Goal: Task Accomplishment & Management: Manage account settings

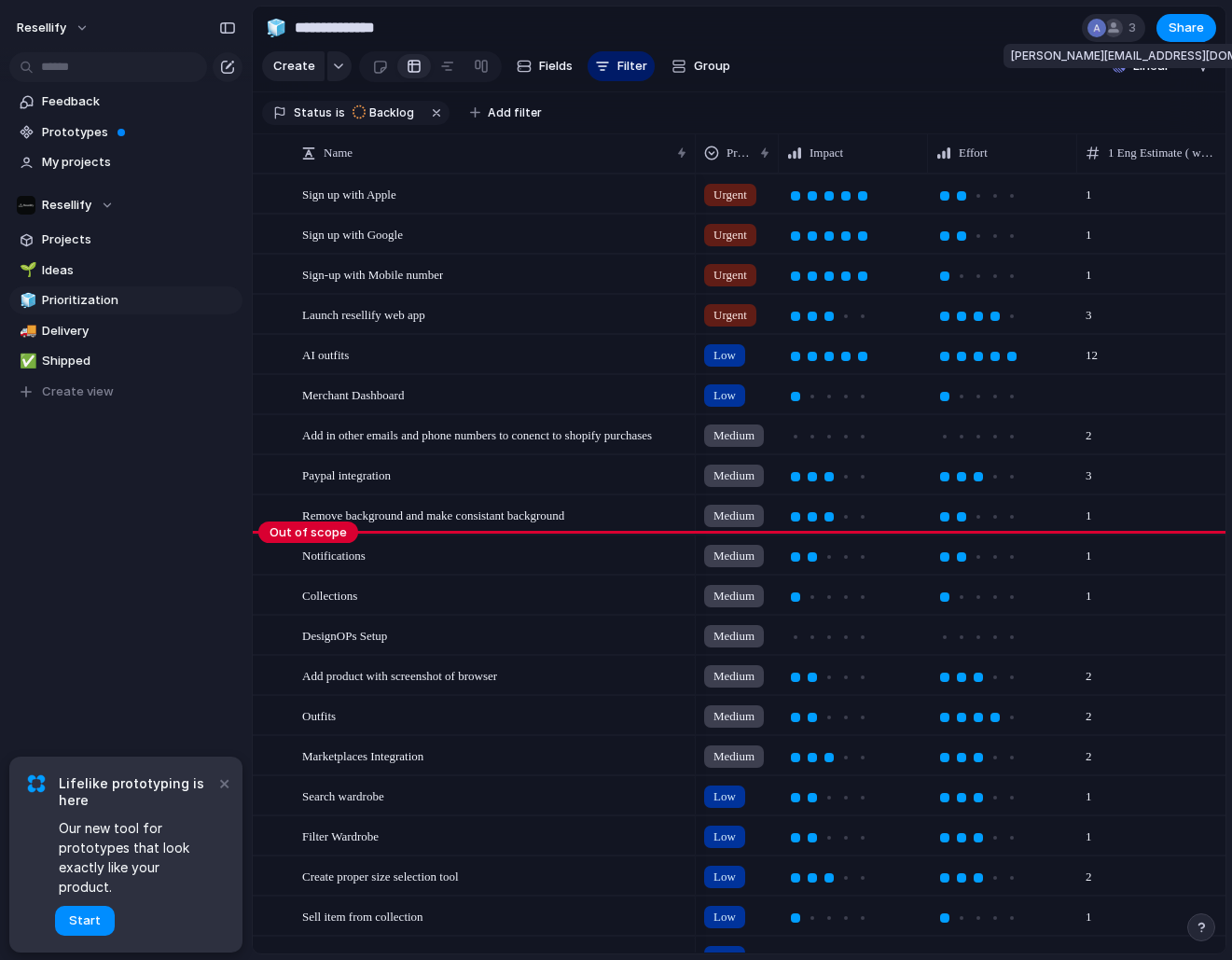
click at [1123, 31] on div at bounding box center [1114, 28] width 23 height 23
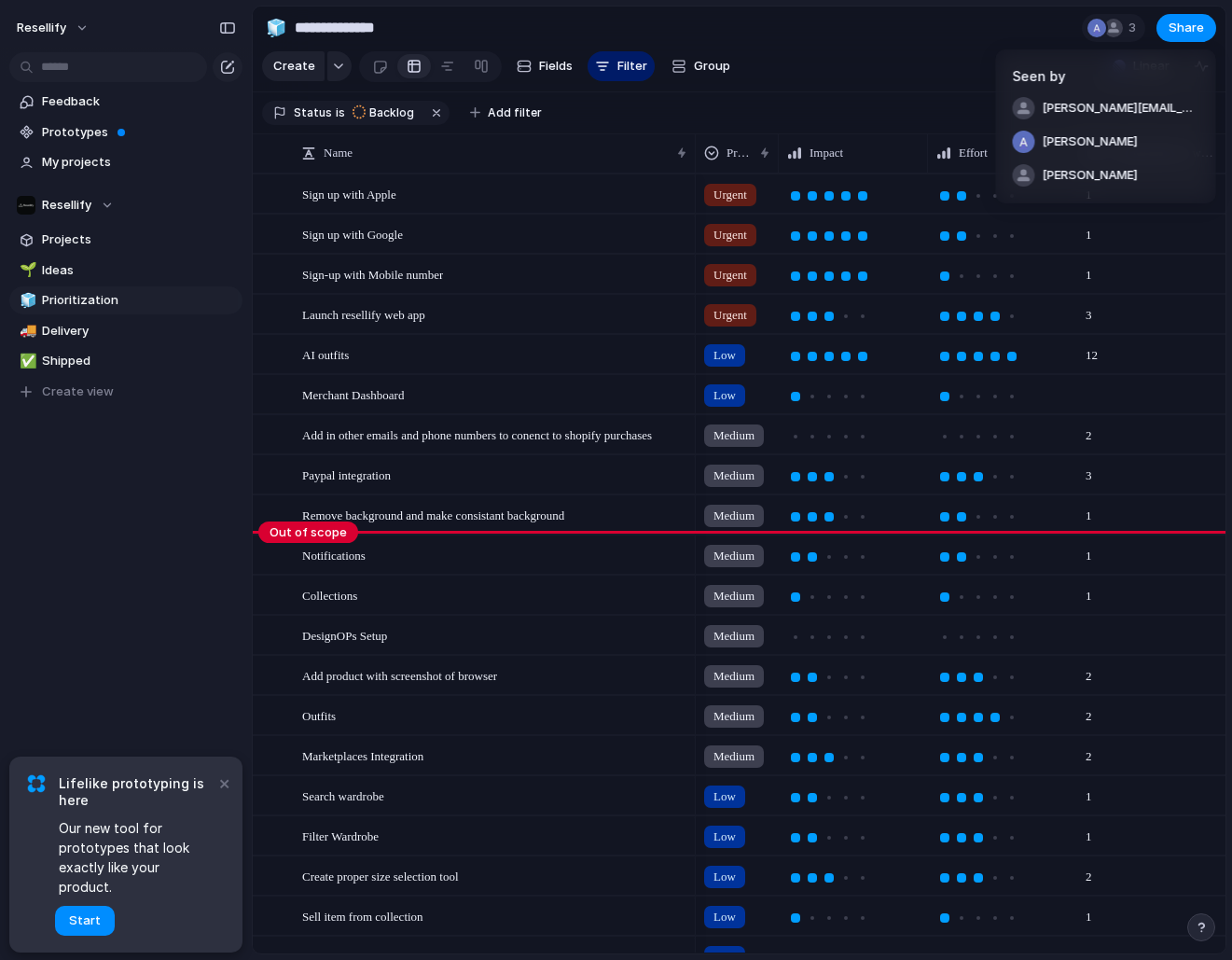
click at [888, 73] on div "Seen by tomas@resellify.it Alessandro Pavoni William Kirkwood" at bounding box center [616, 480] width 1232 height 960
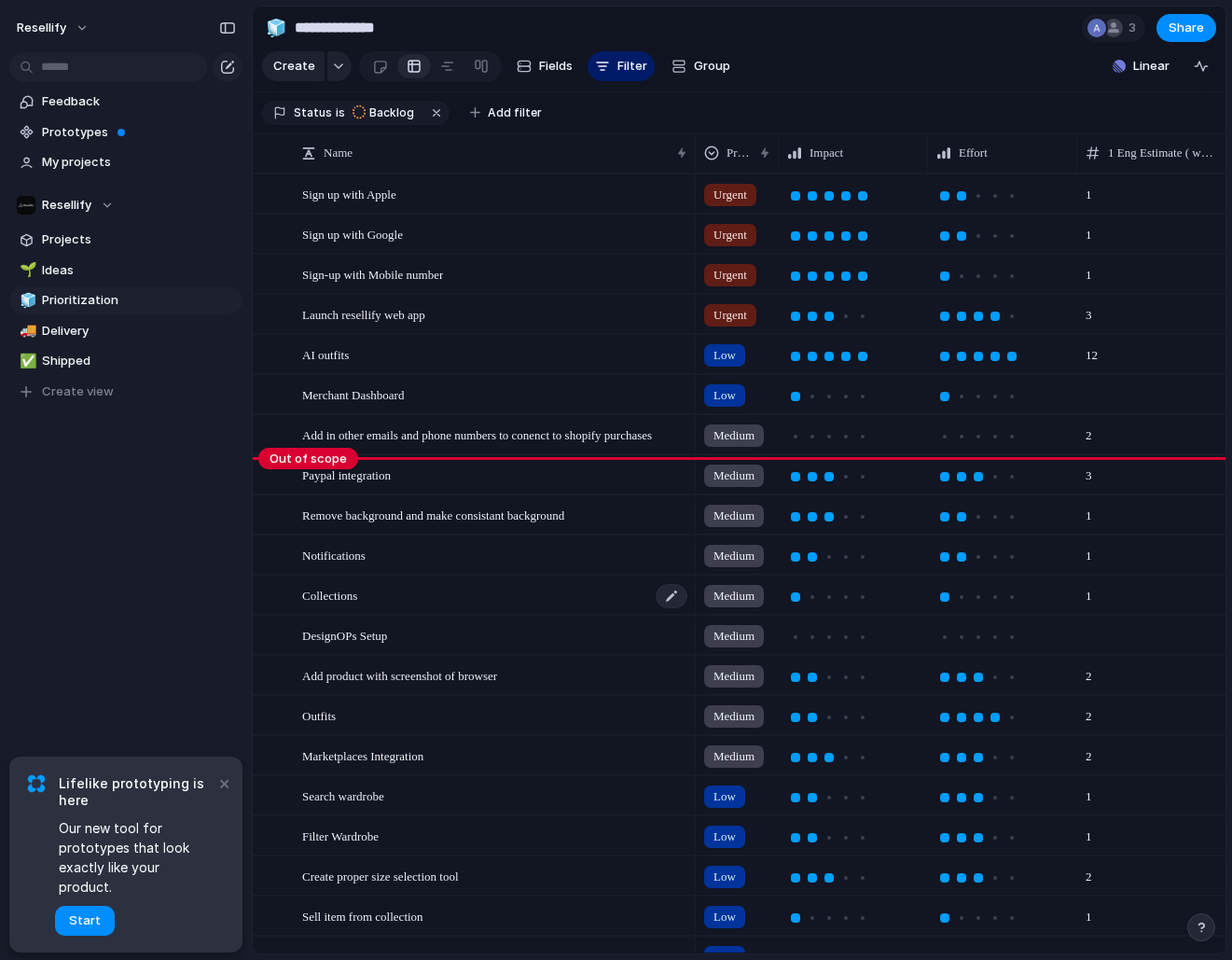
scroll to position [264, 0]
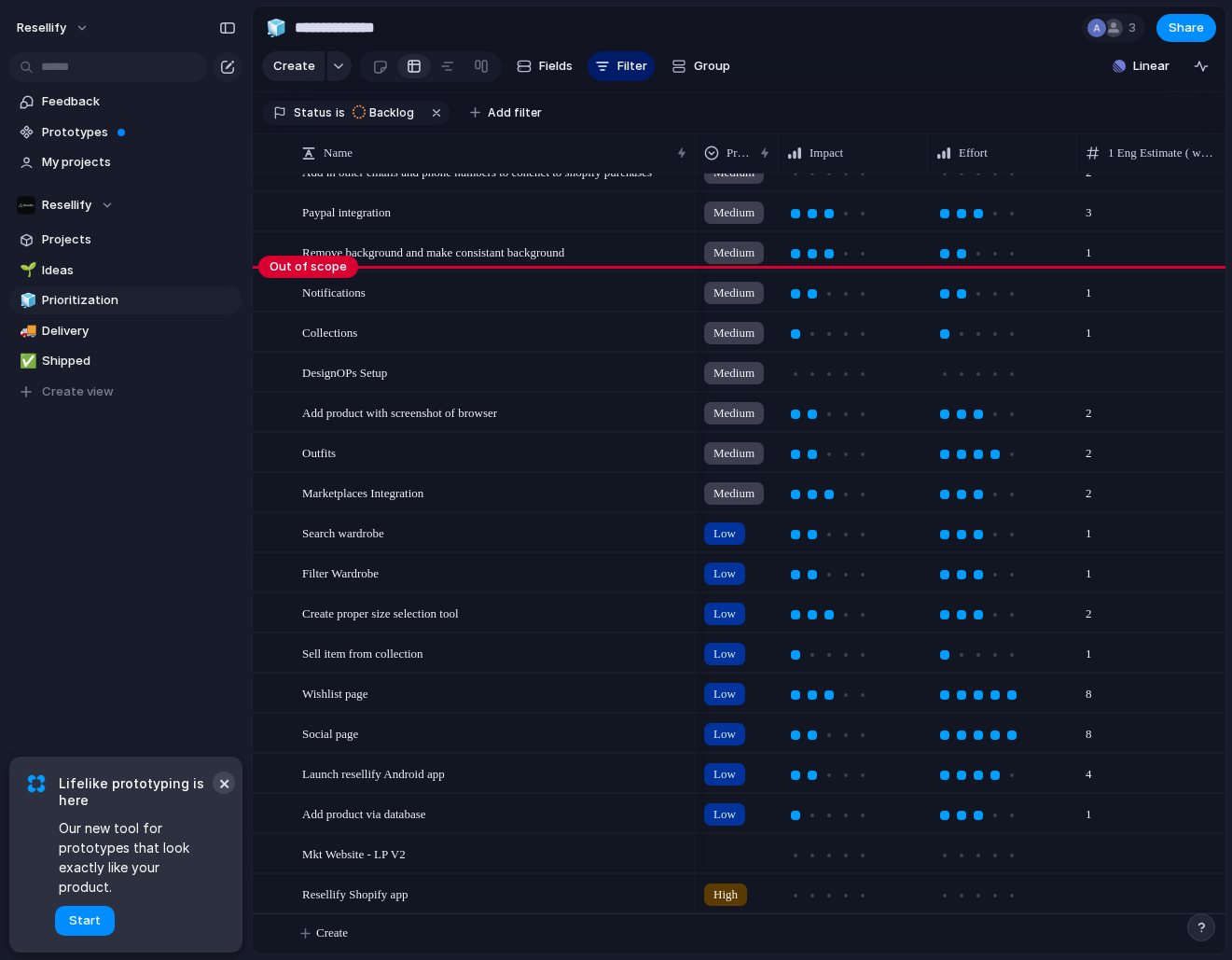
click at [217, 794] on button "×" at bounding box center [224, 782] width 23 height 23
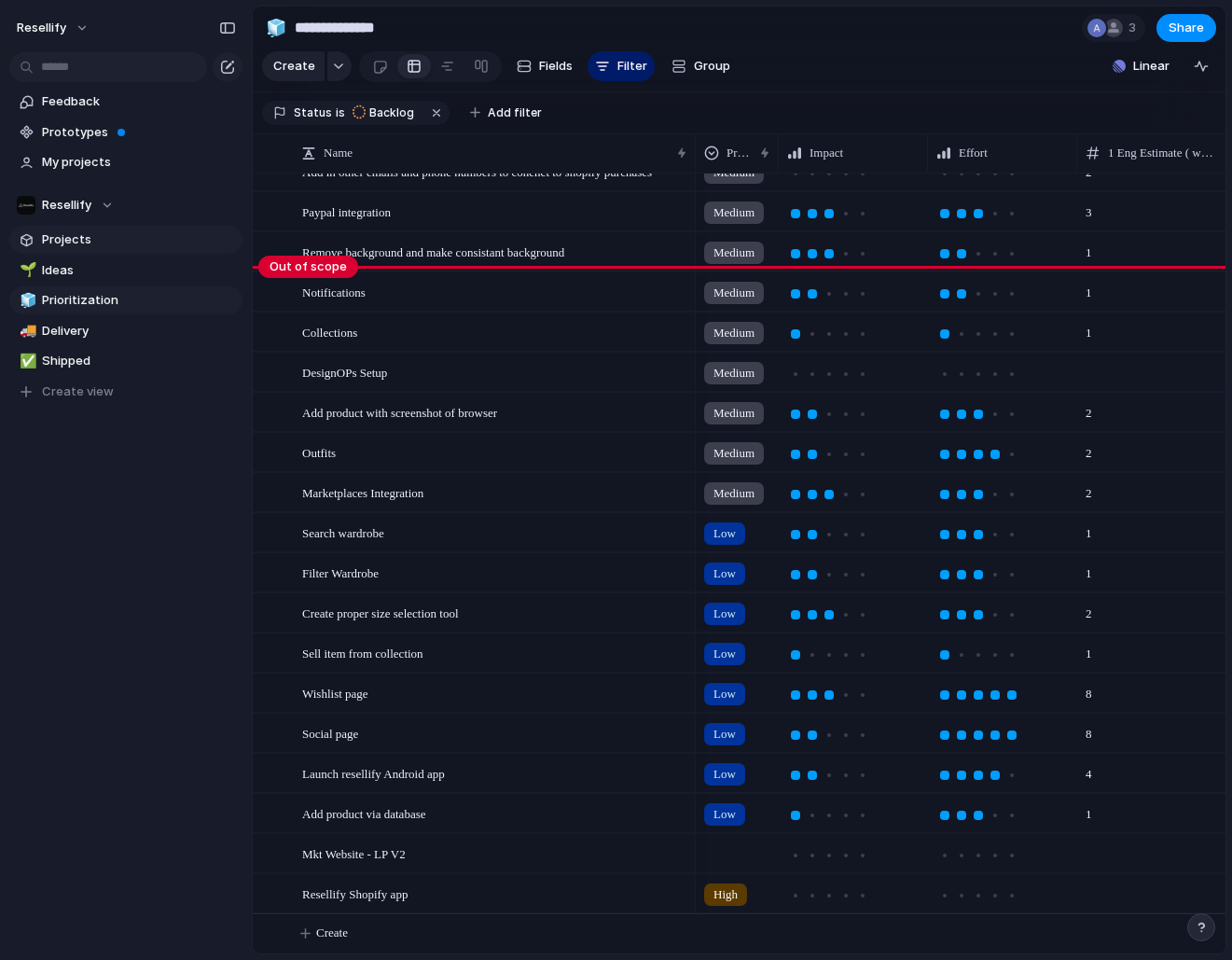
click at [77, 236] on span "Projects" at bounding box center [139, 239] width 194 height 19
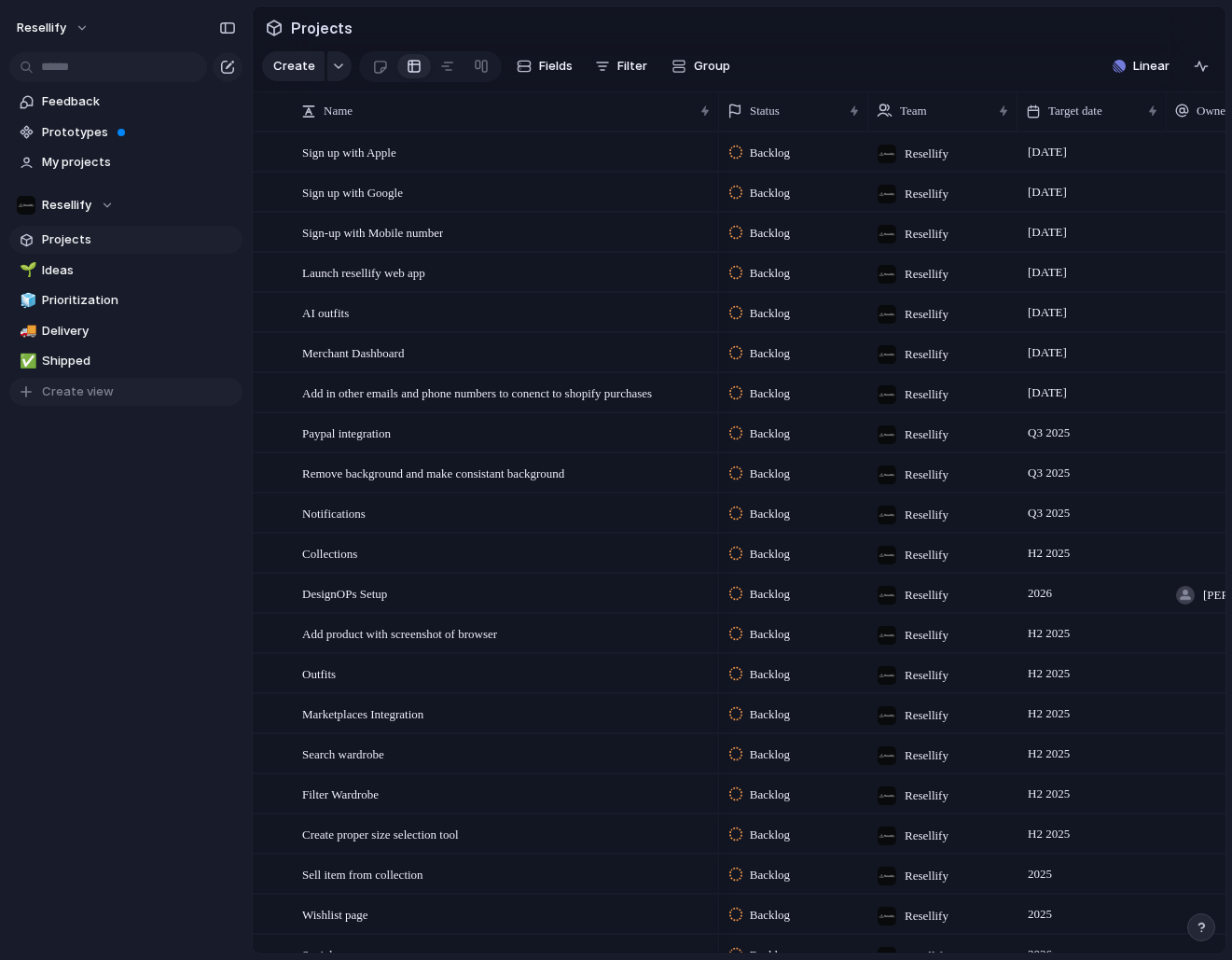
click at [72, 398] on span "Create view" at bounding box center [78, 391] width 72 height 19
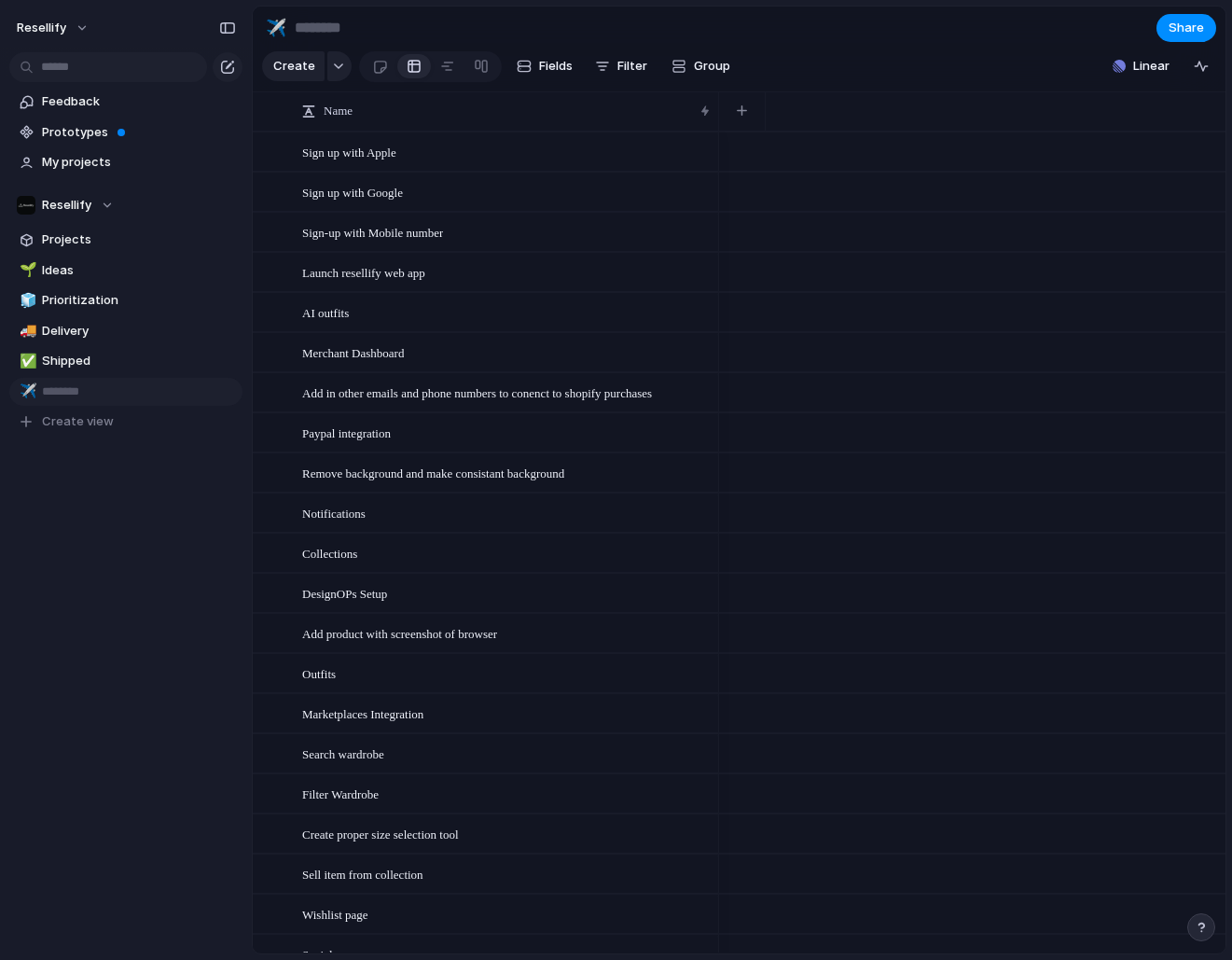
click at [161, 465] on div "Feedback Prototypes My projects Resellify Projects 🌱 Ideas 🧊 Prioritization 🚚 D…" at bounding box center [126, 293] width 252 height 587
click at [68, 387] on span "New view" at bounding box center [139, 391] width 194 height 19
click at [295, 511] on span "Rename view" at bounding box center [301, 510] width 78 height 19
type input "*"
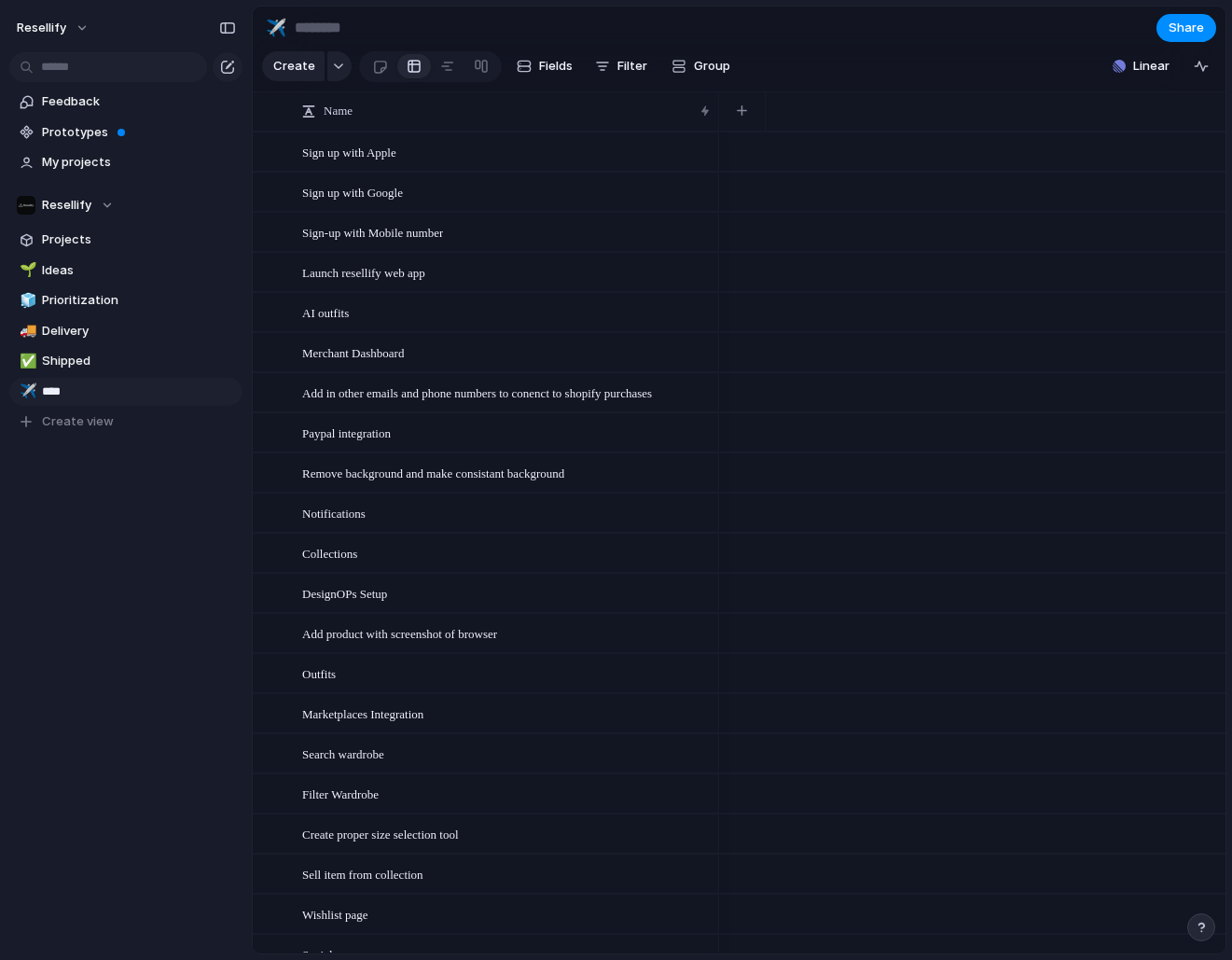
type input "*****"
click at [53, 394] on span "Users" at bounding box center [139, 391] width 194 height 19
click at [100, 352] on span "Shipped" at bounding box center [139, 360] width 194 height 19
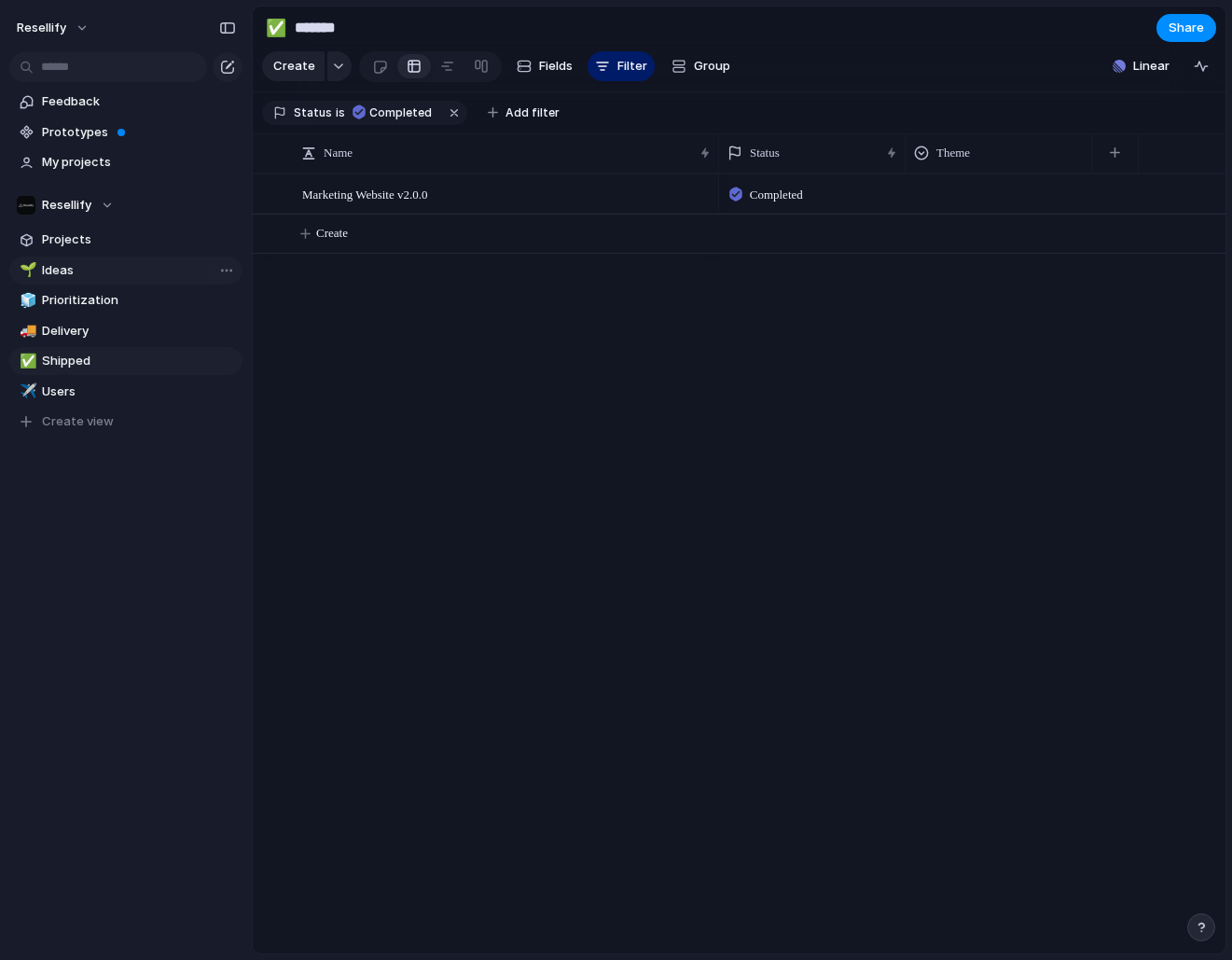
click at [110, 261] on span "Ideas" at bounding box center [139, 270] width 194 height 19
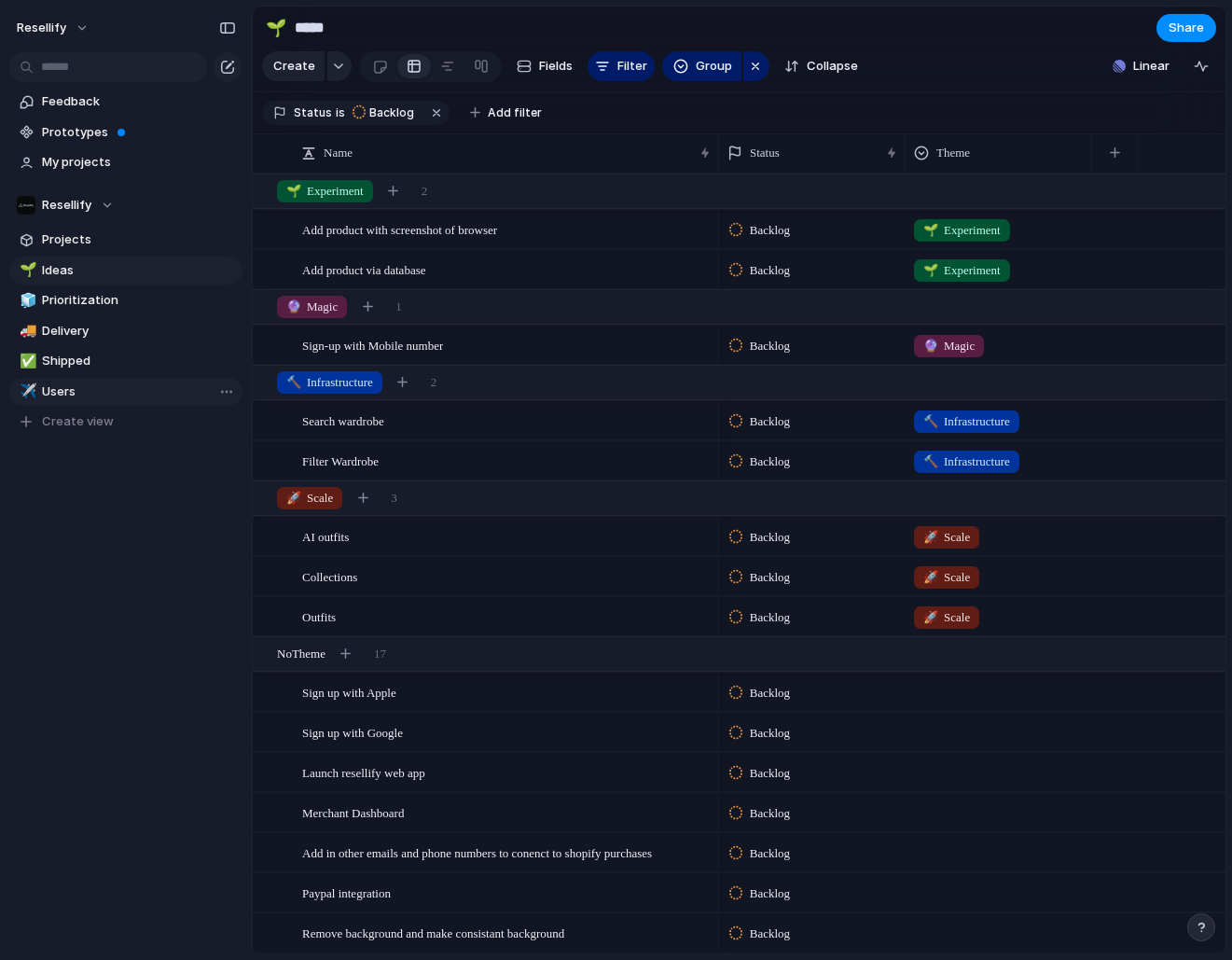
click at [113, 378] on link "✈️ Users" at bounding box center [125, 392] width 233 height 28
type input "*****"
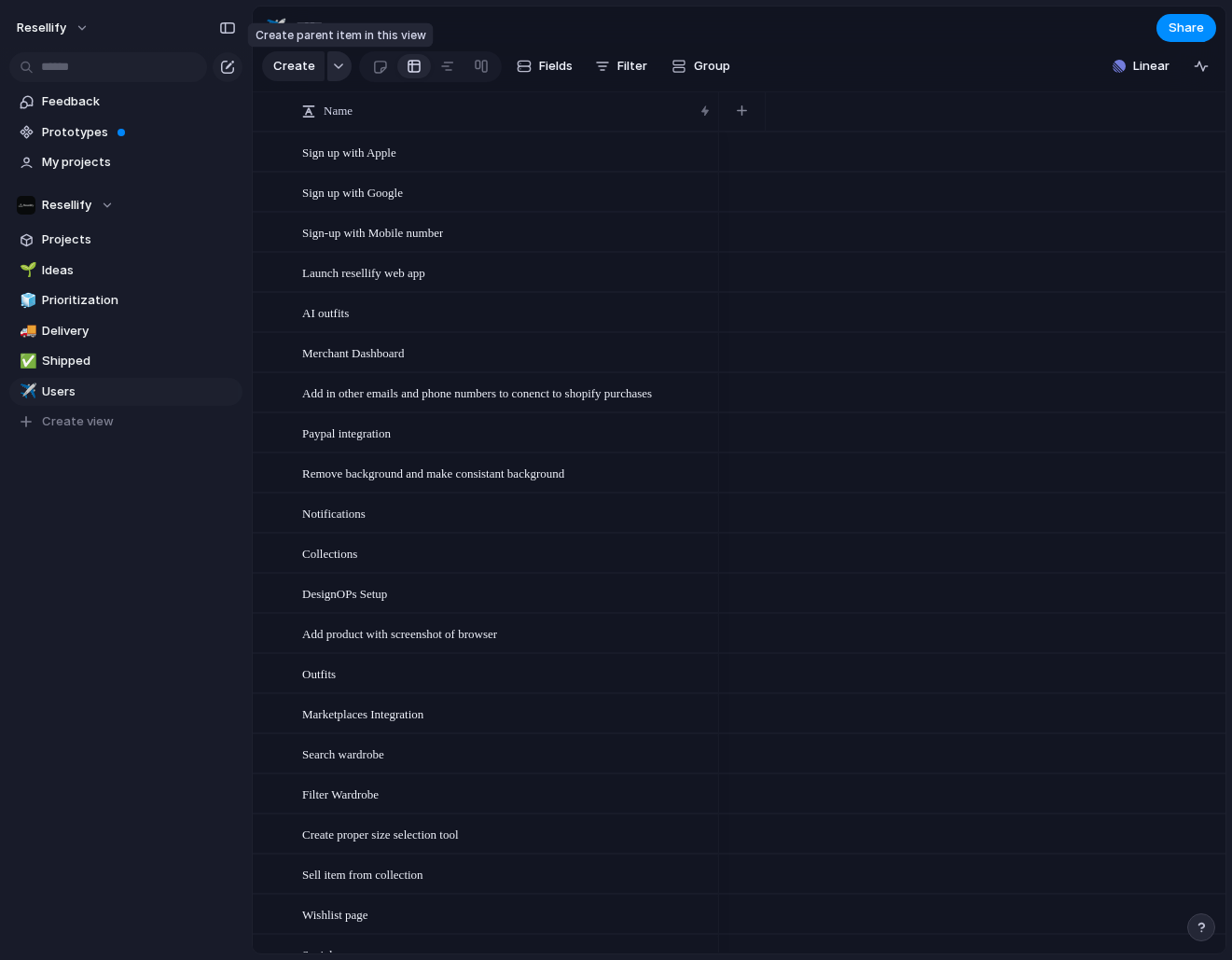
click at [332, 72] on button "button" at bounding box center [339, 66] width 25 height 30
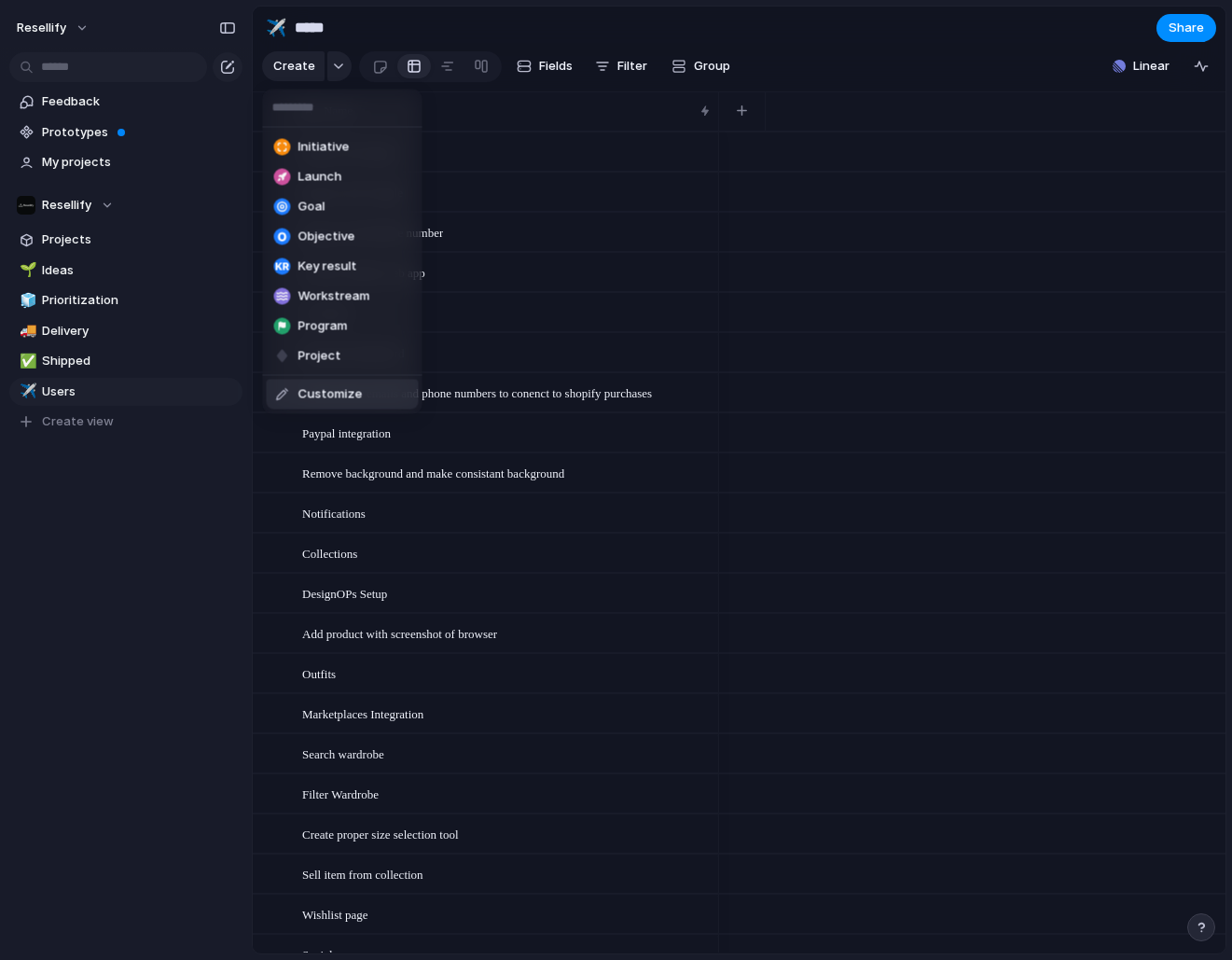
click at [336, 397] on span "Customize" at bounding box center [330, 394] width 64 height 19
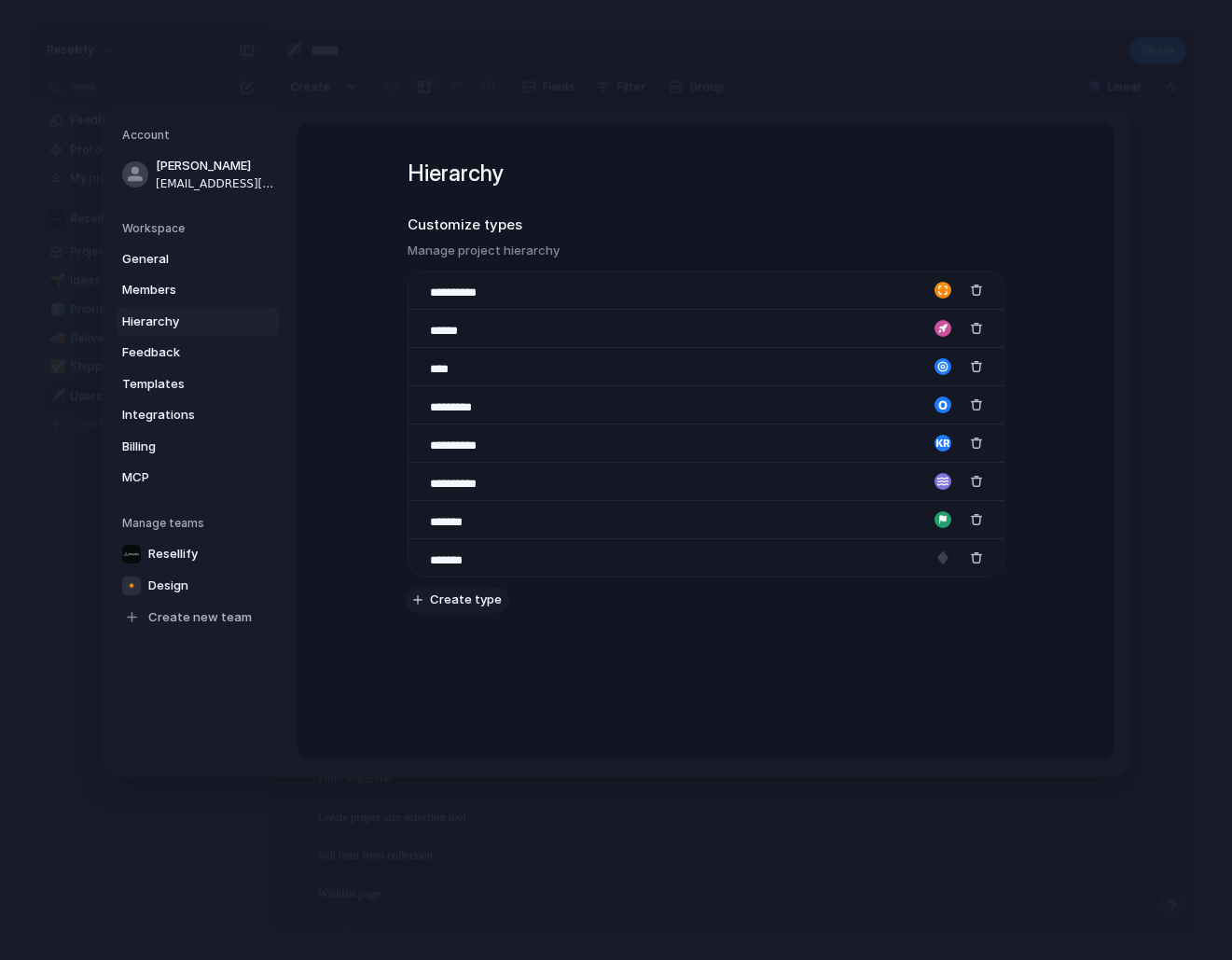
click at [464, 603] on span "Create type" at bounding box center [466, 600] width 72 height 19
type input "********"
click at [852, 653] on div "**********" at bounding box center [706, 420] width 597 height 595
click at [948, 593] on div "button" at bounding box center [942, 596] width 17 height 17
click at [873, 655] on button "button" at bounding box center [874, 655] width 17 height 17
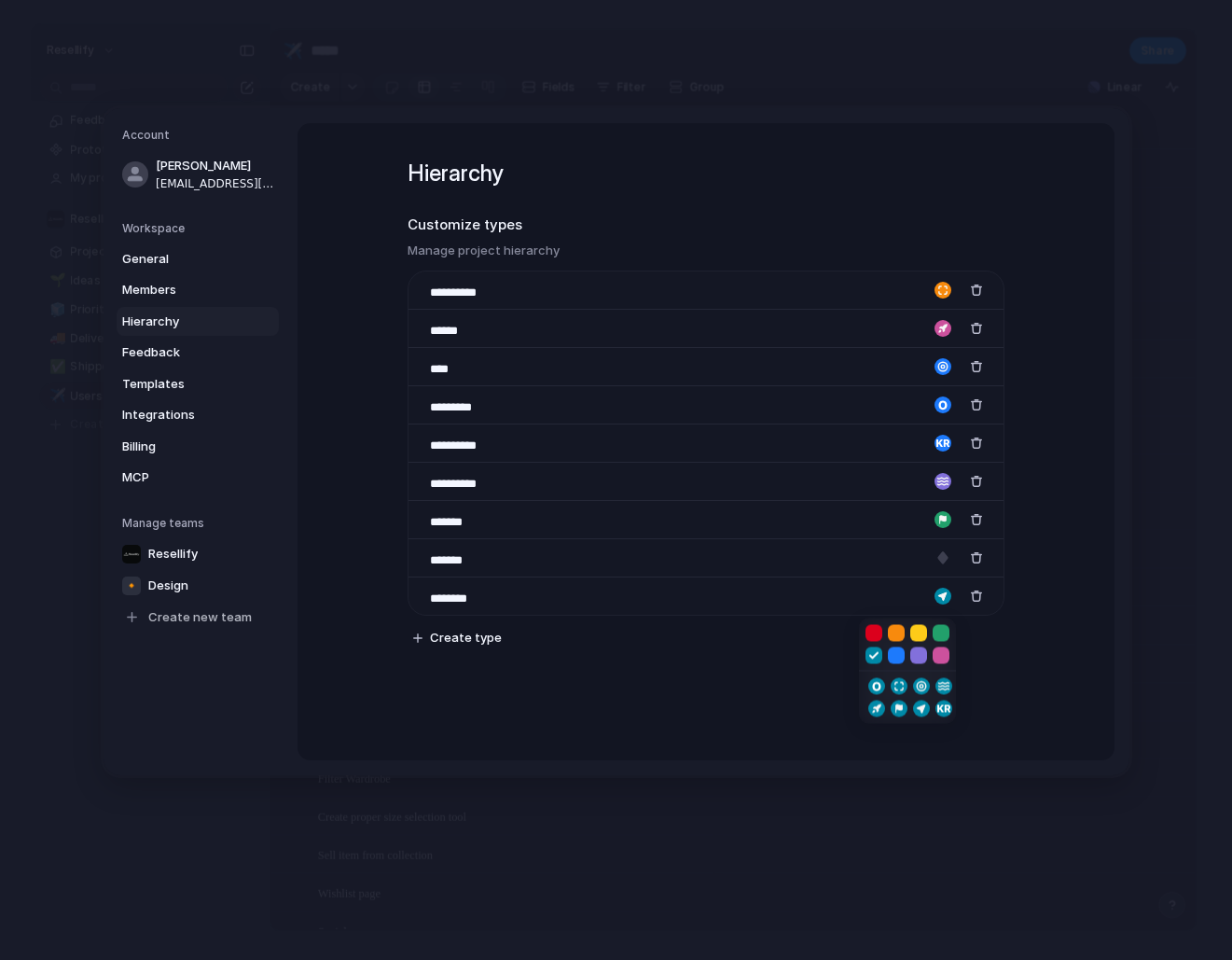
click at [1021, 640] on div at bounding box center [616, 480] width 1232 height 960
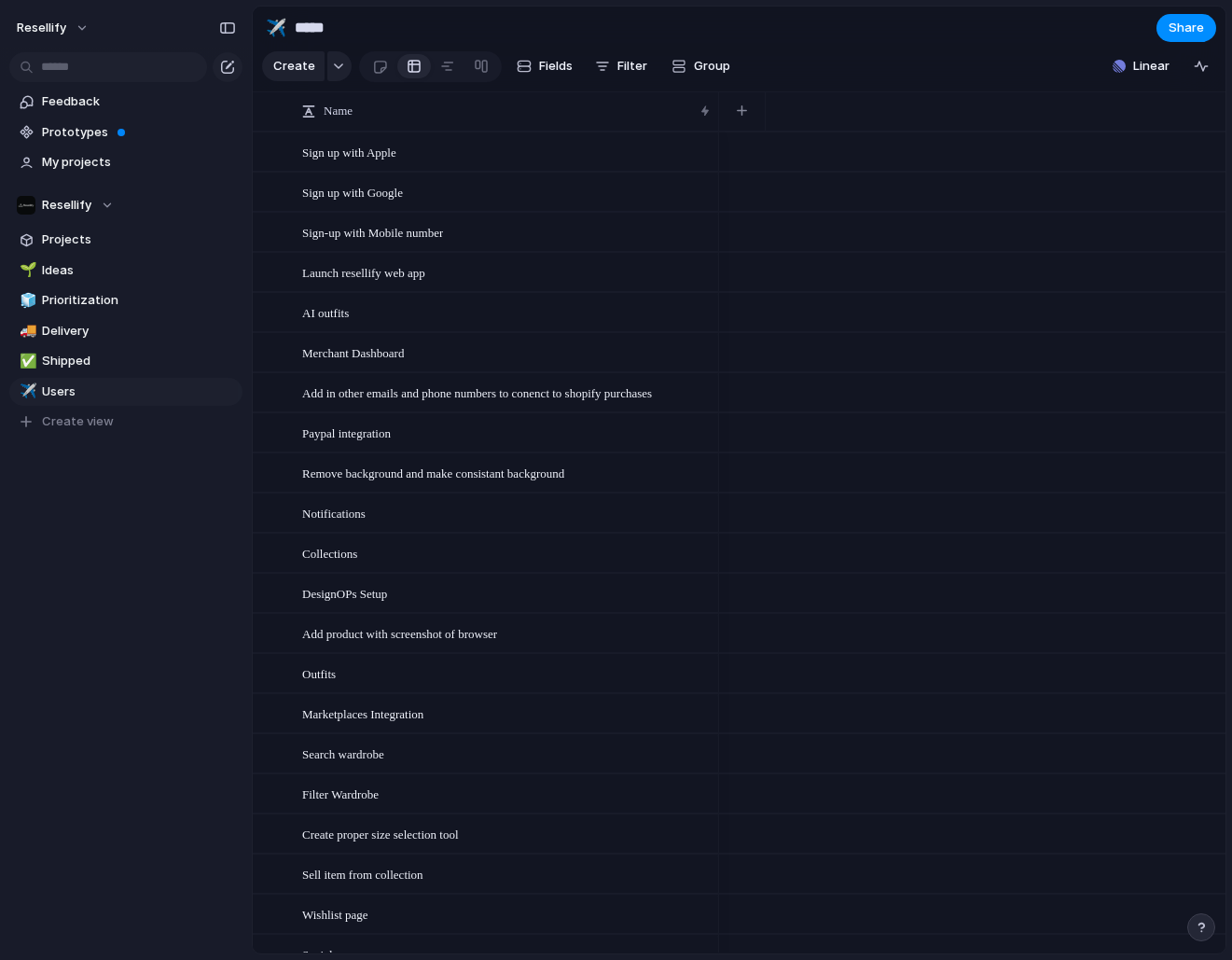
click at [322, 70] on div "Create" at bounding box center [306, 66] width 90 height 30
click at [327, 71] on button "button" at bounding box center [339, 66] width 25 height 30
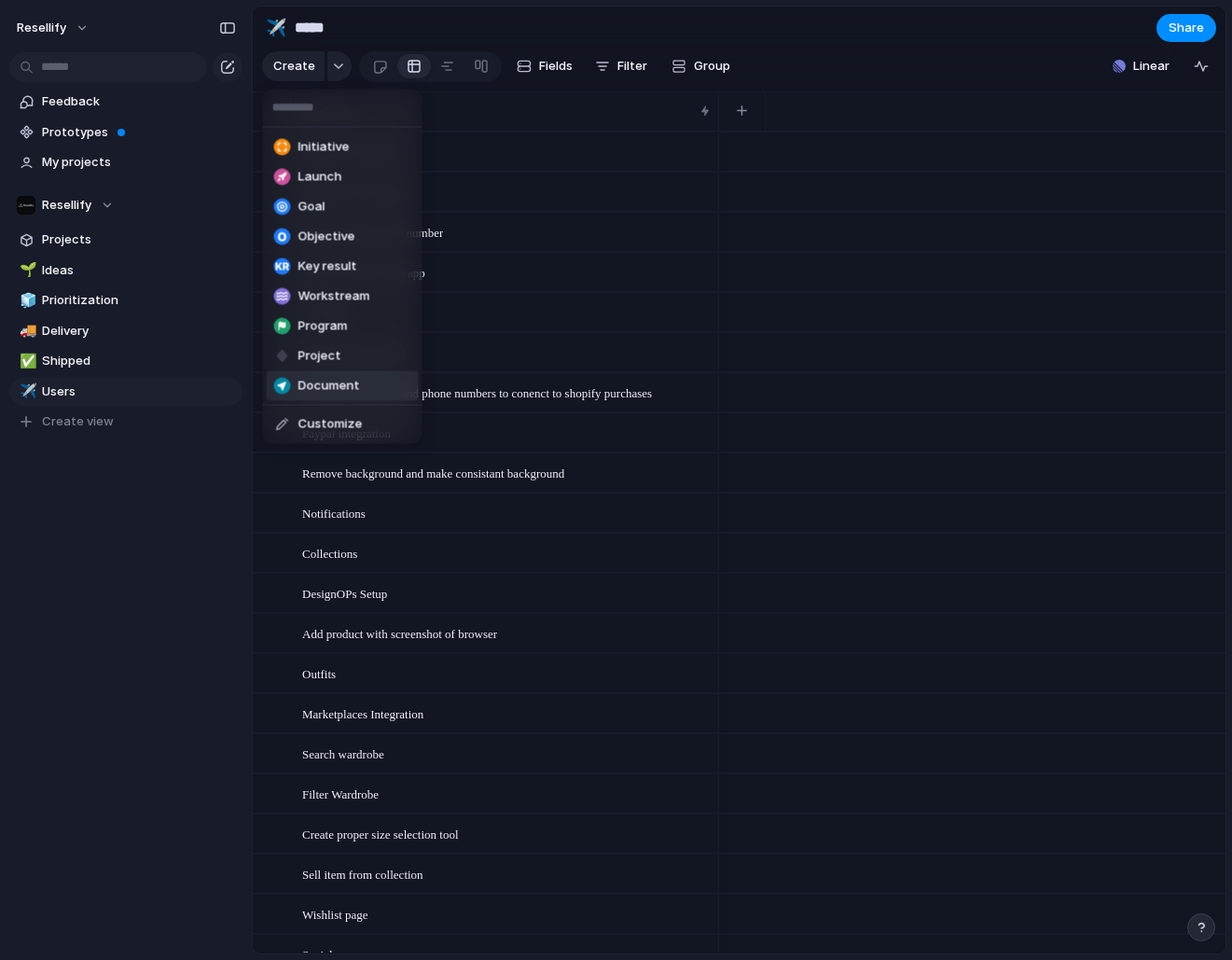
click at [346, 379] on span "Document" at bounding box center [329, 386] width 62 height 19
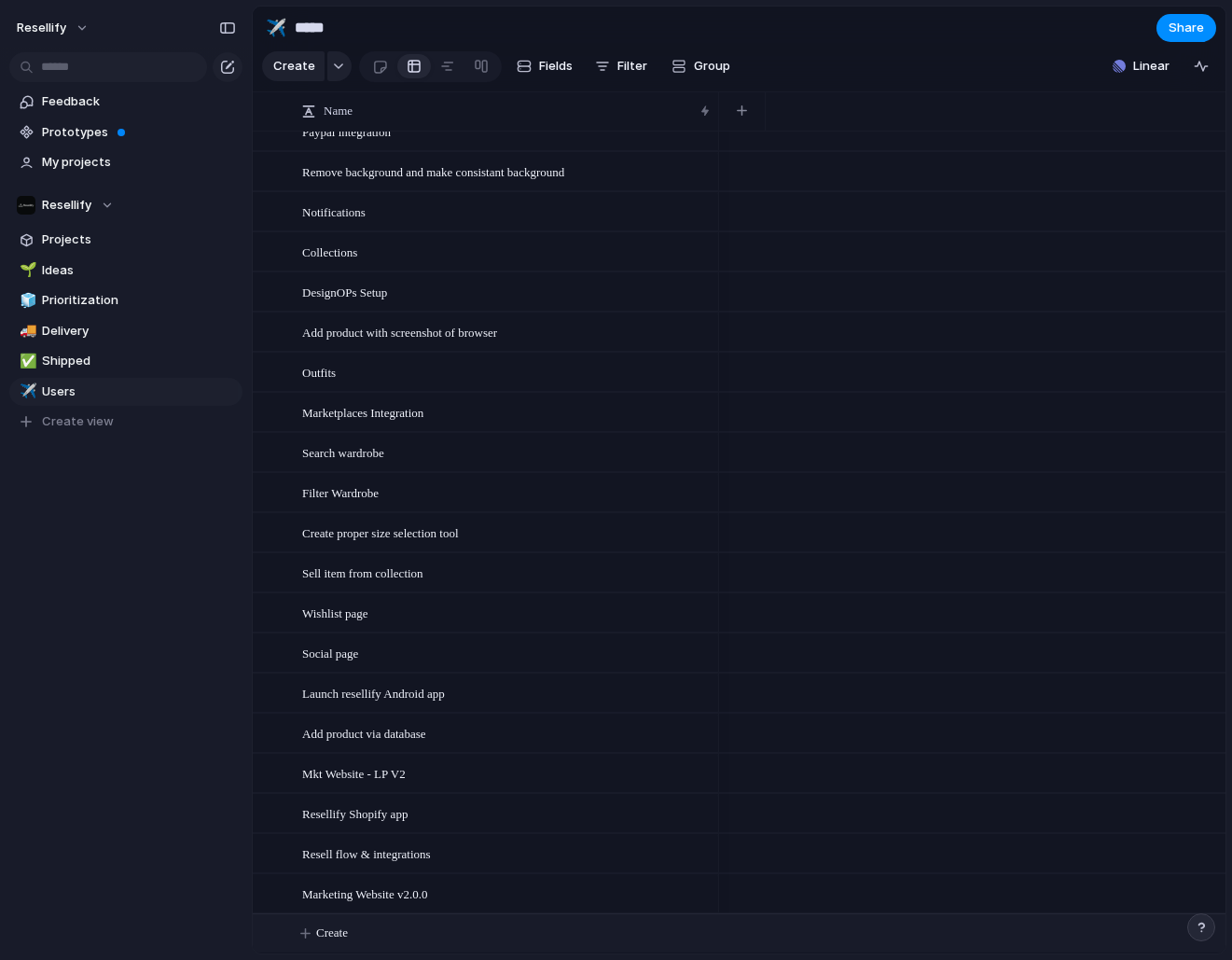
scroll to position [302, 0]
click at [335, 914] on button "Create" at bounding box center [763, 932] width 983 height 38
click at [427, 892] on span "Marketing Website v2.0.0" at bounding box center [364, 893] width 125 height 22
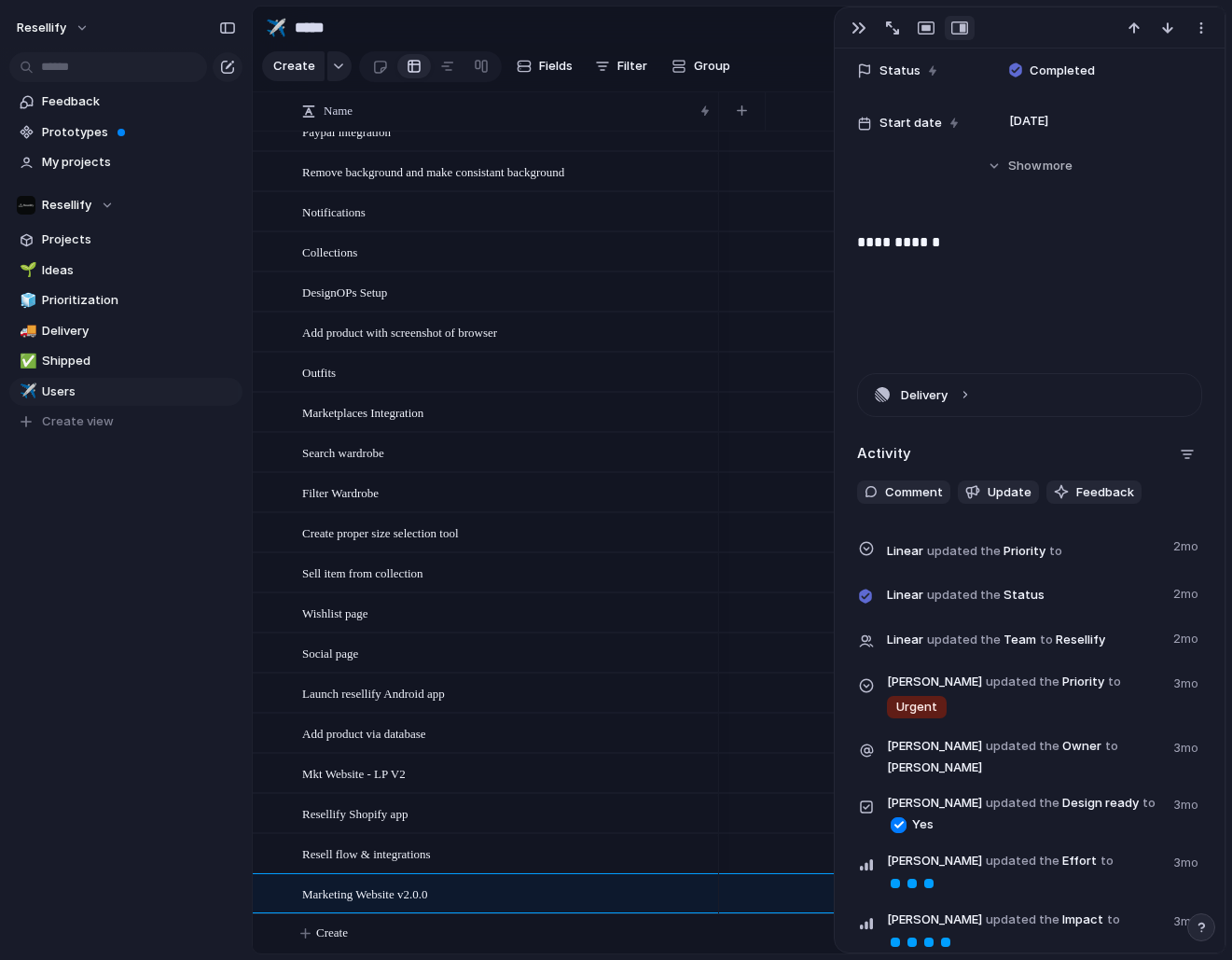
scroll to position [728, 0]
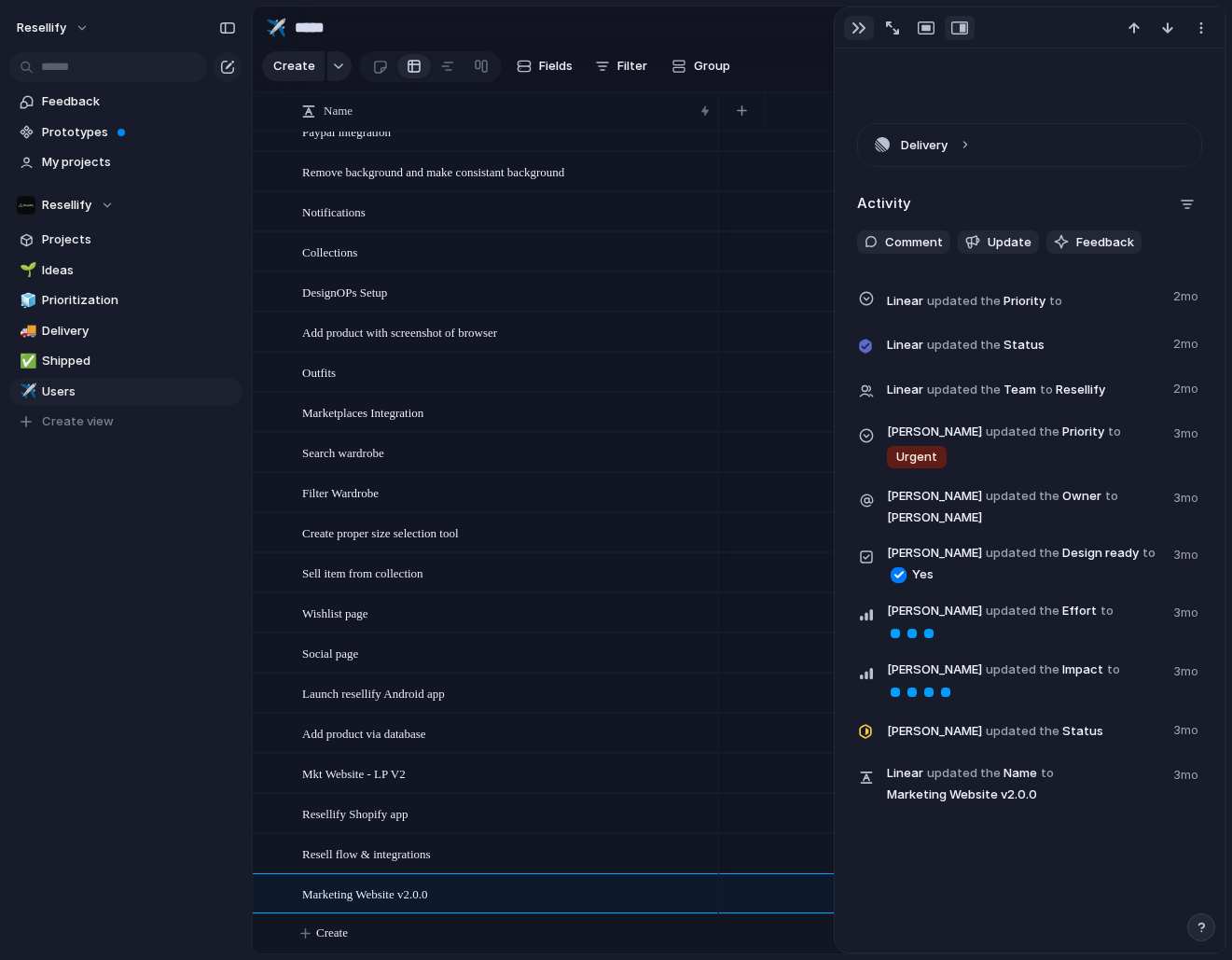
click at [856, 32] on div "button" at bounding box center [859, 28] width 15 height 15
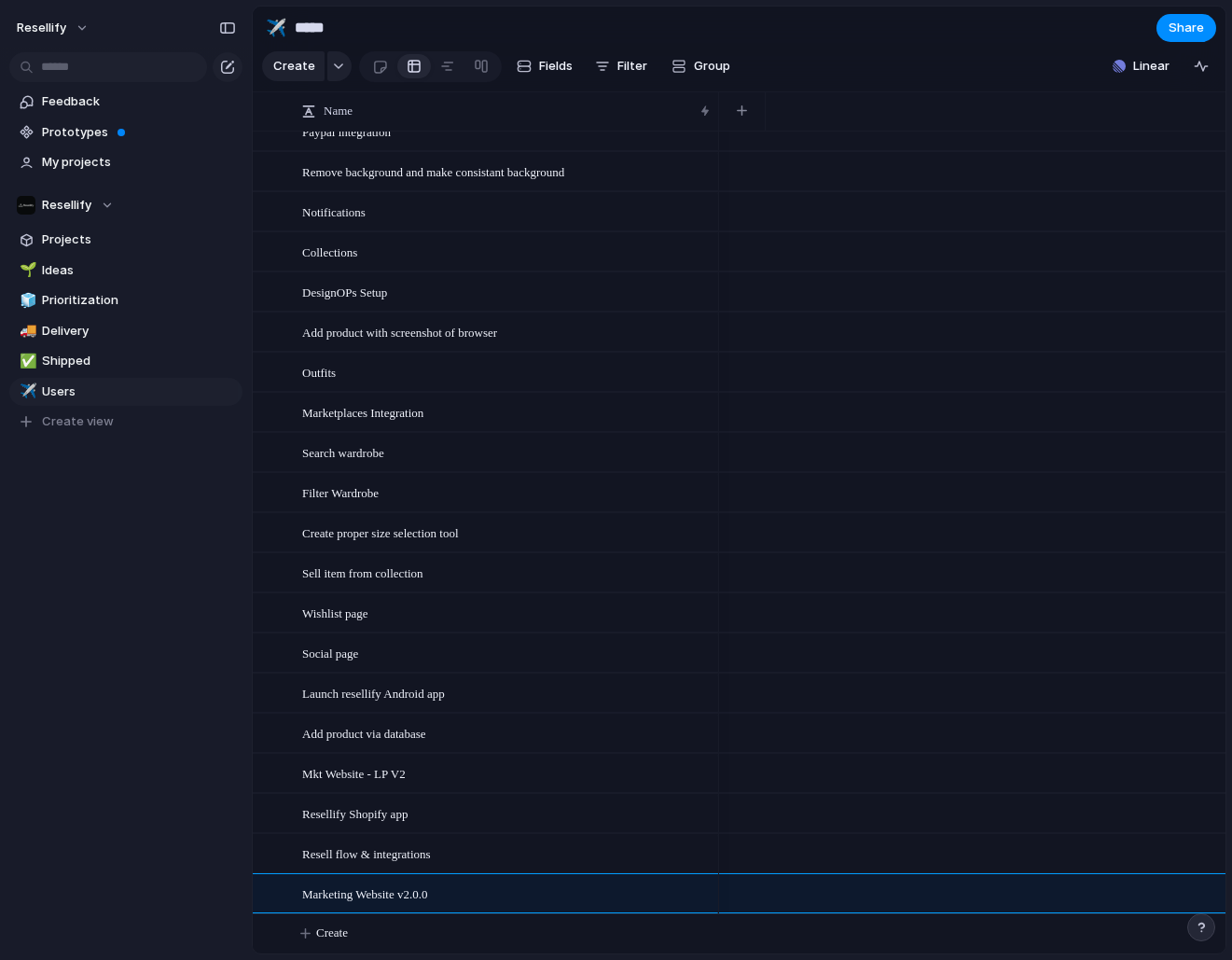
click at [856, 32] on section "✈️ ***** Share" at bounding box center [740, 28] width 973 height 42
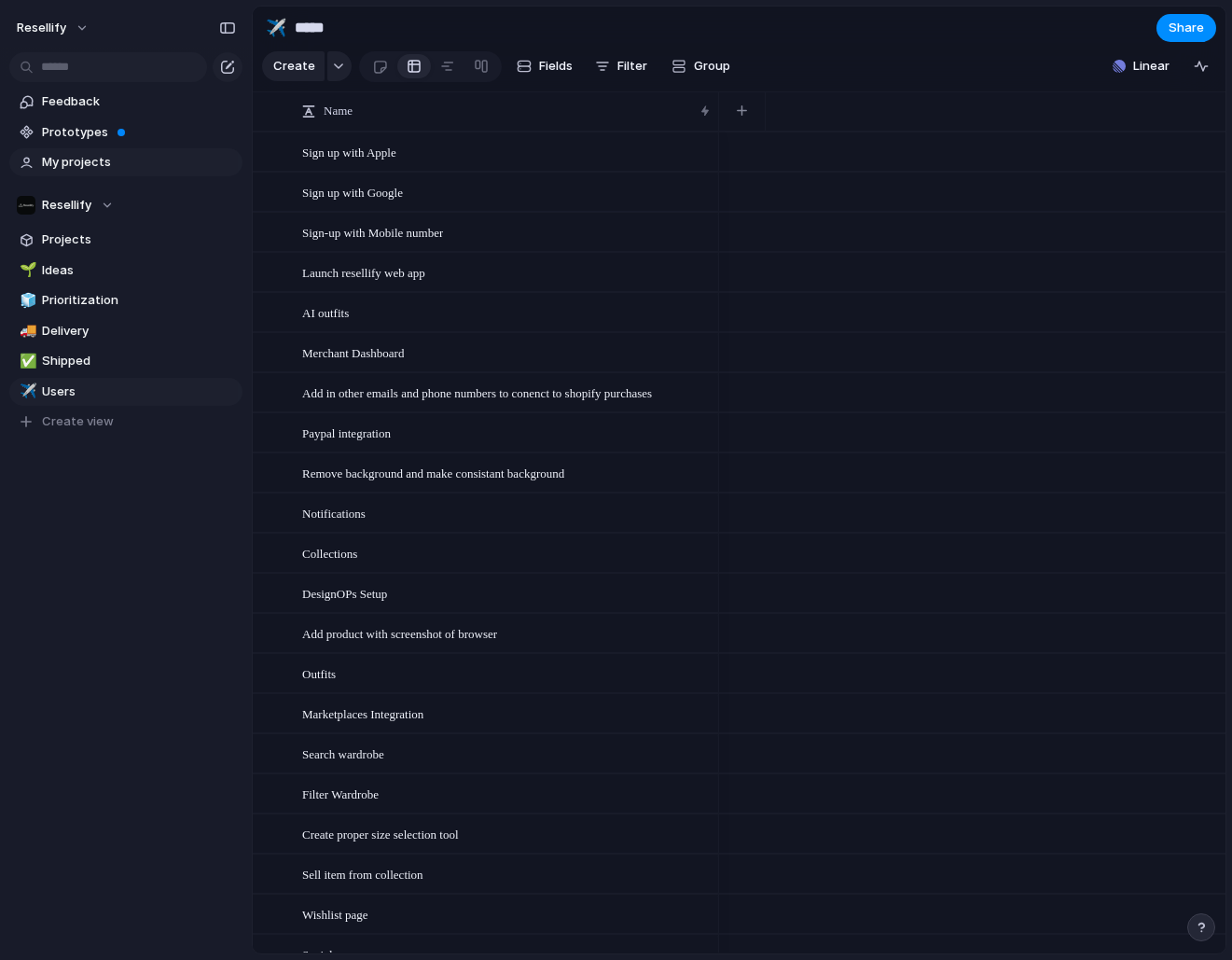
click at [133, 173] on link "My projects" at bounding box center [125, 162] width 233 height 28
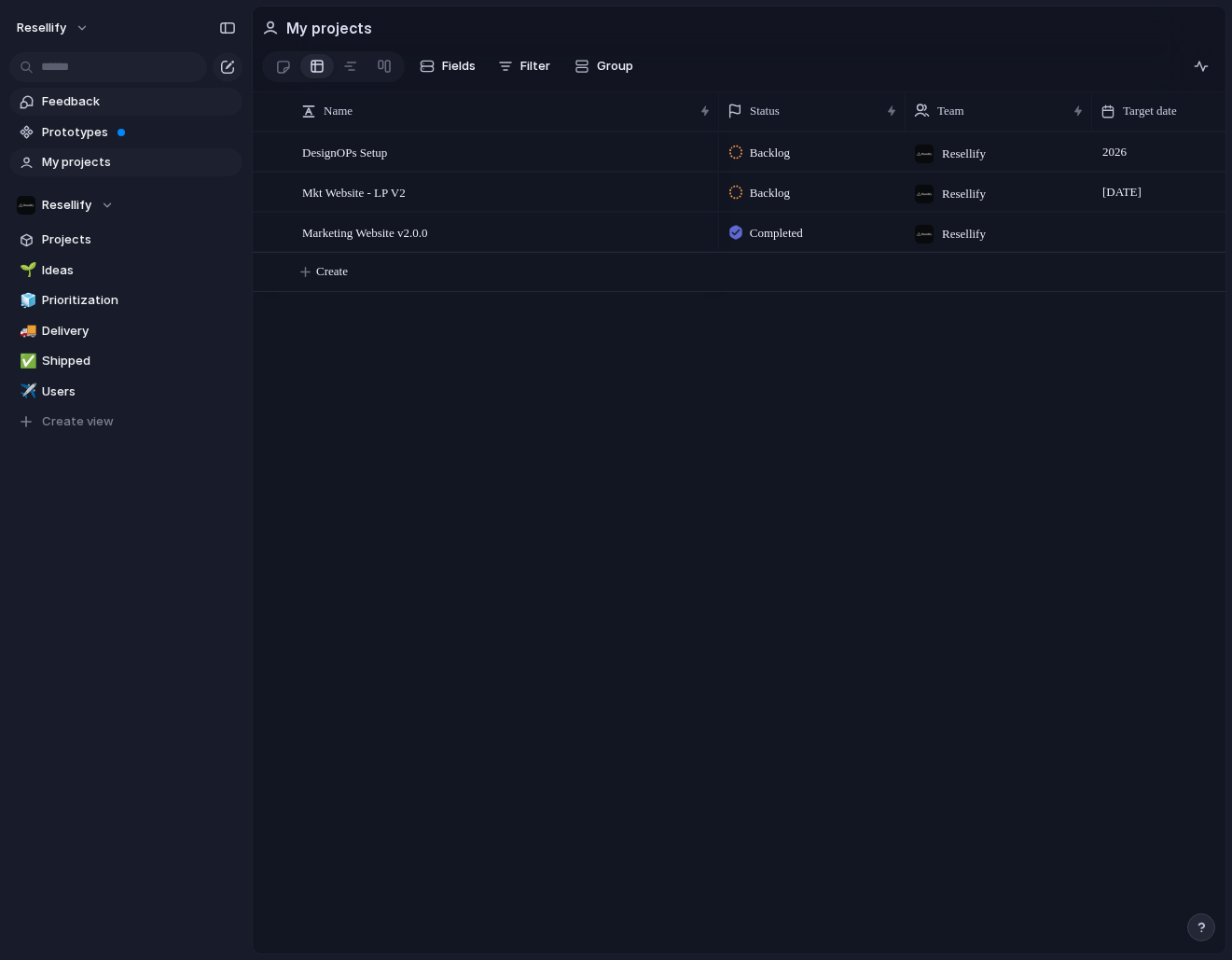
click at [88, 108] on span "Feedback" at bounding box center [139, 101] width 194 height 19
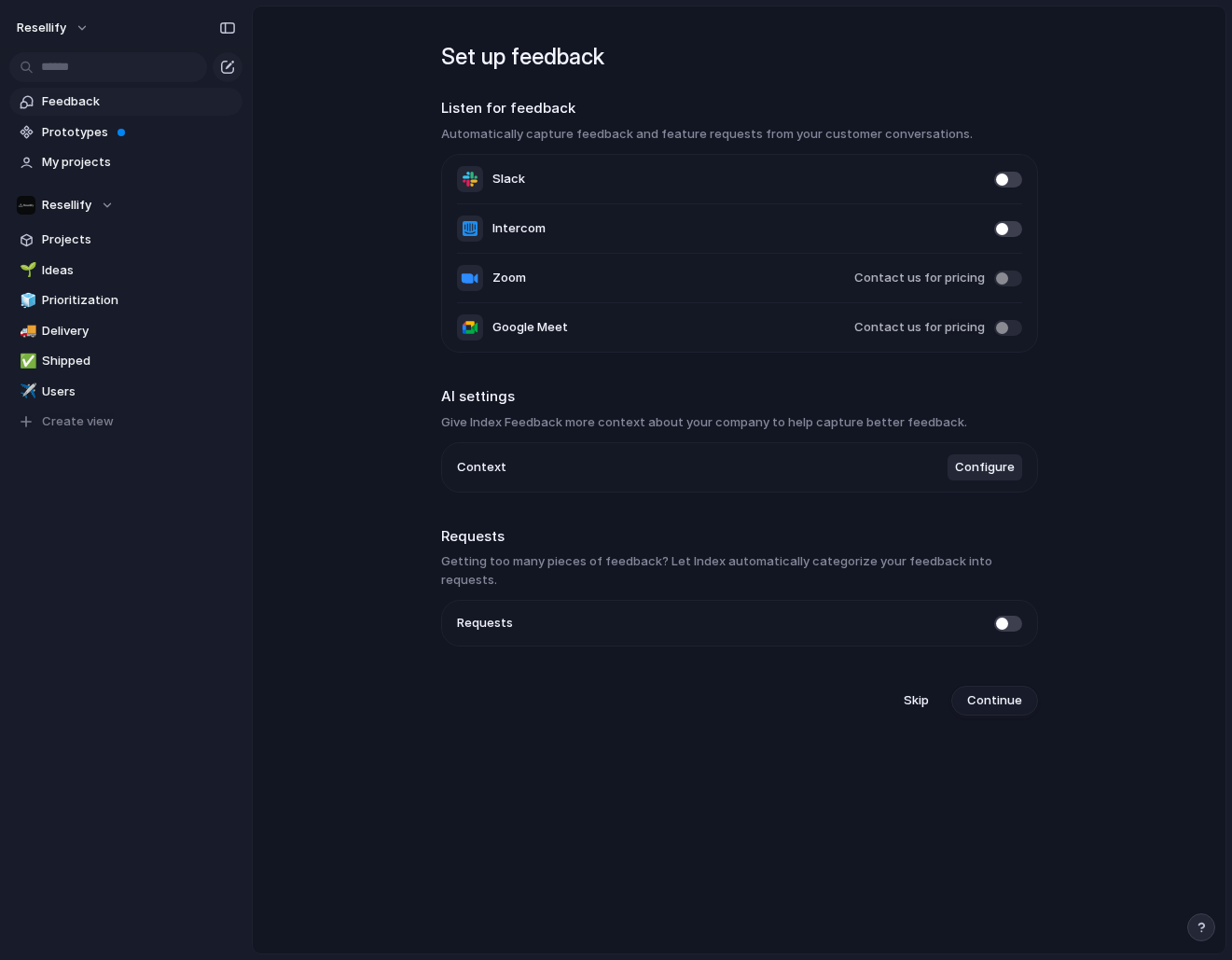
click at [995, 685] on button "Continue" at bounding box center [995, 700] width 87 height 30
